Goal: Task Accomplishment & Management: Complete application form

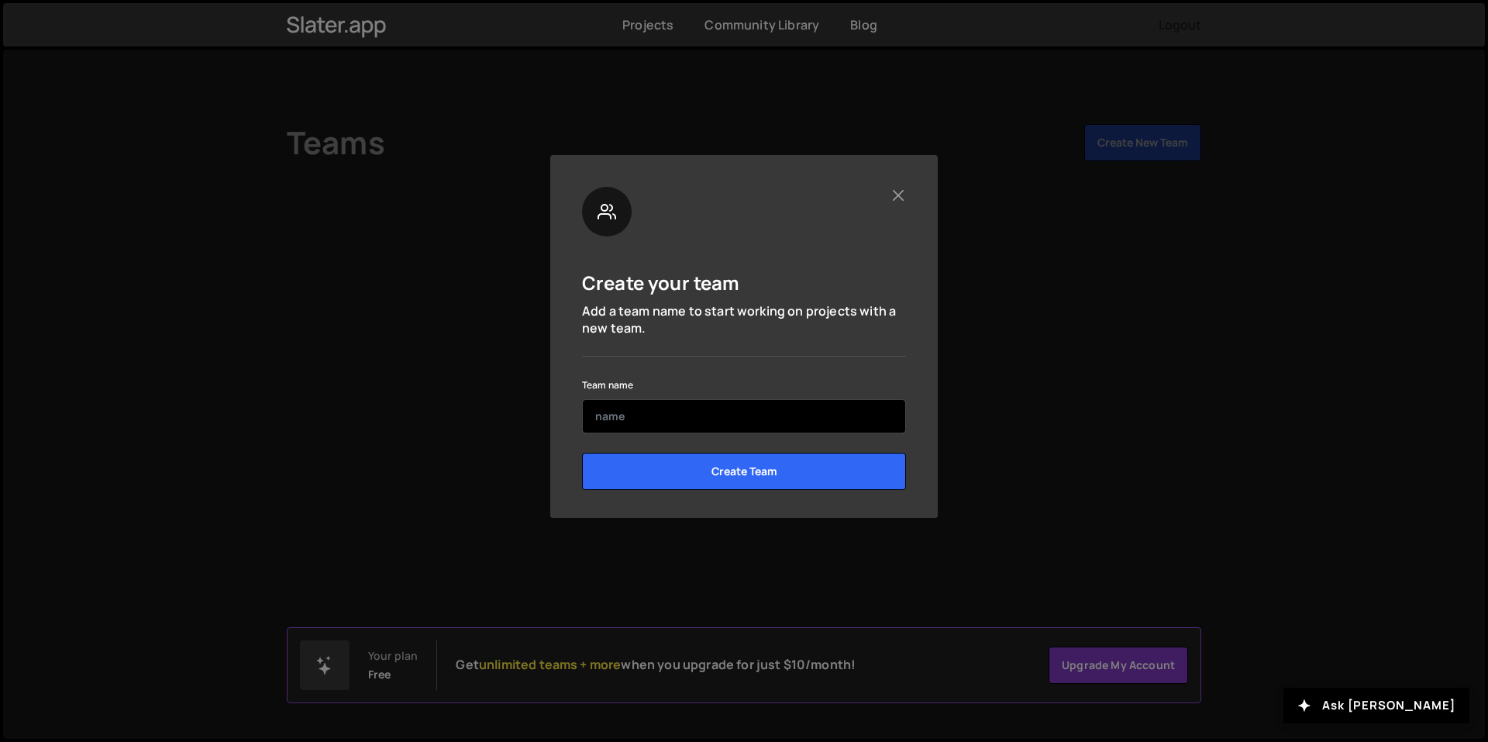
click at [645, 422] on input "text" at bounding box center [744, 416] width 324 height 34
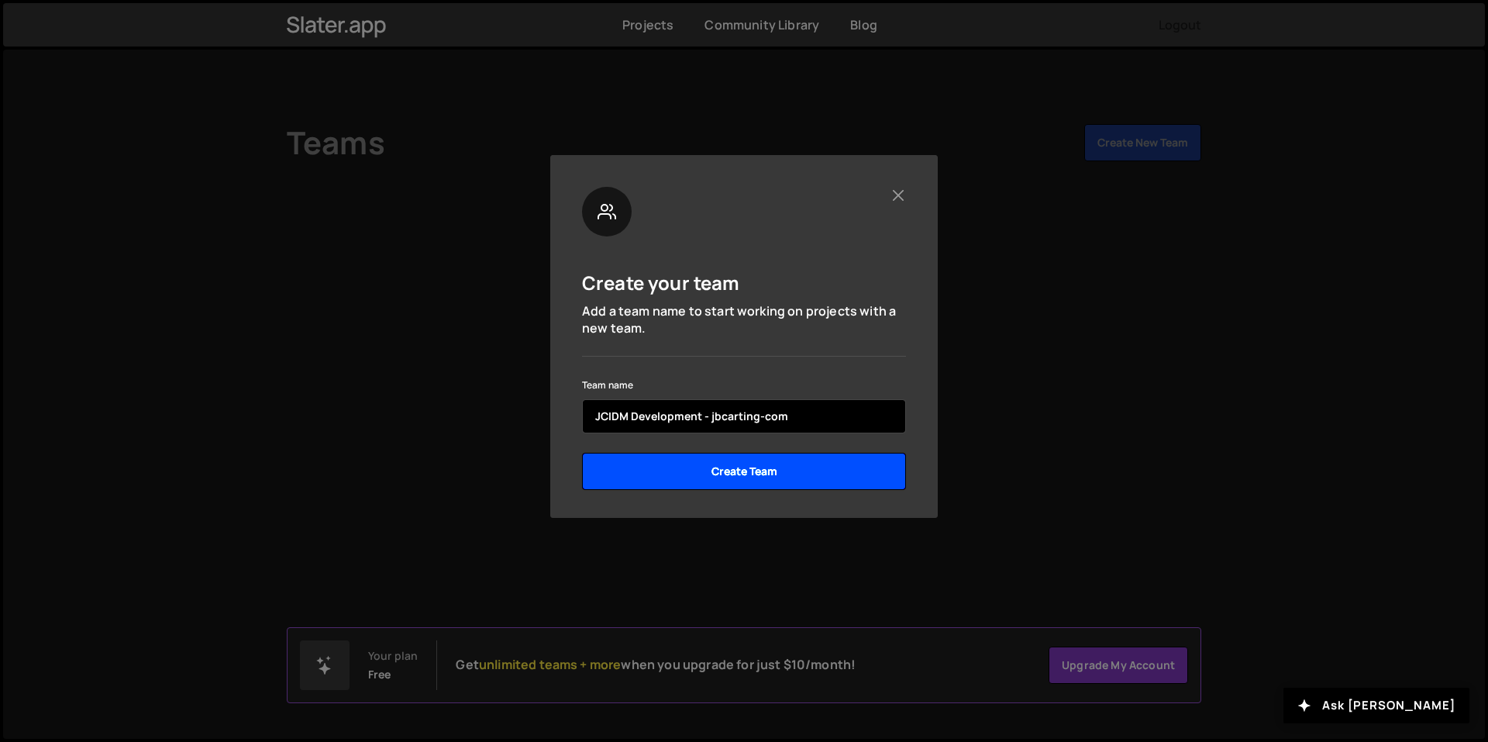
type input "JCIDM Development - jbcarting-com"
click at [748, 477] on input "Create Team" at bounding box center [744, 471] width 324 height 37
